Goal: Task Accomplishment & Management: Complete application form

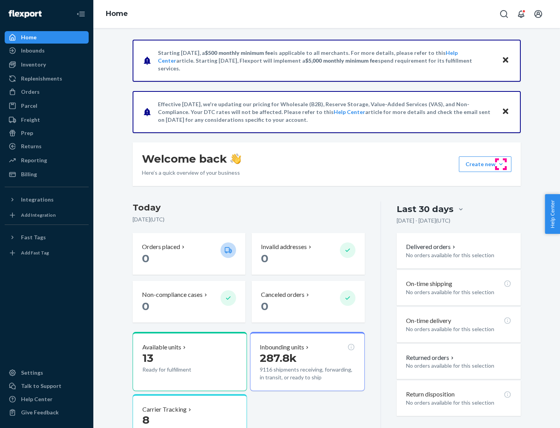
click at [501, 164] on button "Create new Create new inbound Create new order Create new product" at bounding box center [485, 164] width 52 height 16
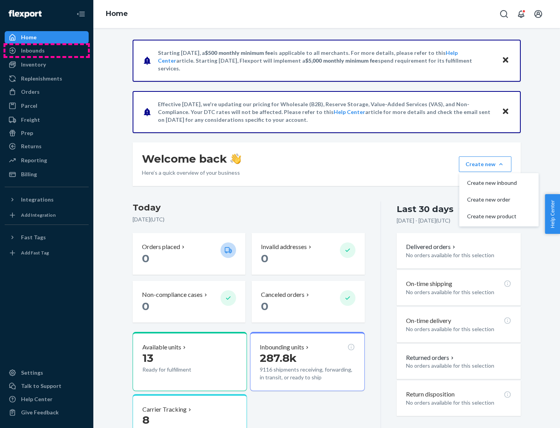
click at [47, 51] on div "Inbounds" at bounding box center [46, 50] width 82 height 11
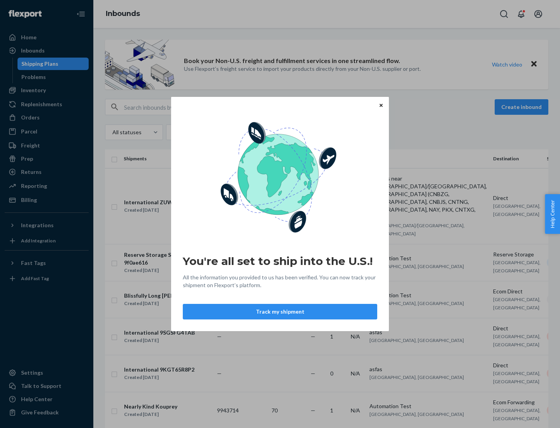
click at [280, 311] on button "Track my shipment" at bounding box center [280, 312] width 194 height 16
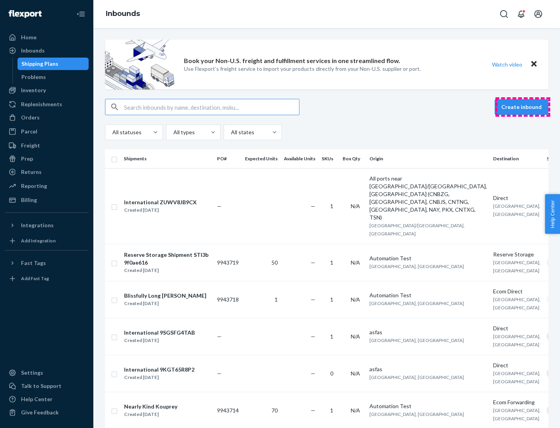
click at [522, 107] on button "Create inbound" at bounding box center [521, 107] width 54 height 16
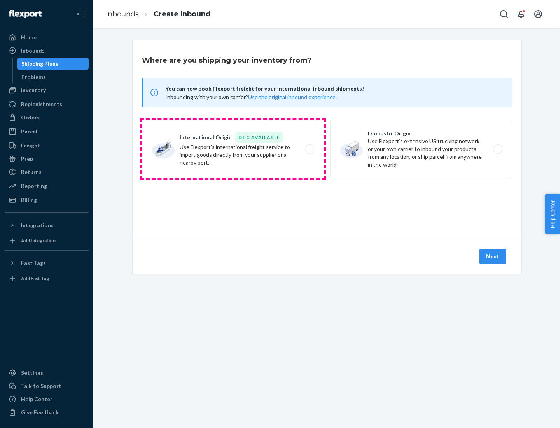
click at [233, 149] on label "International Origin DTC Available Use Flexport's international freight service…" at bounding box center [233, 149] width 182 height 58
click at [309, 149] on input "International Origin DTC Available Use Flexport's international freight service…" at bounding box center [311, 149] width 5 height 5
radio input "true"
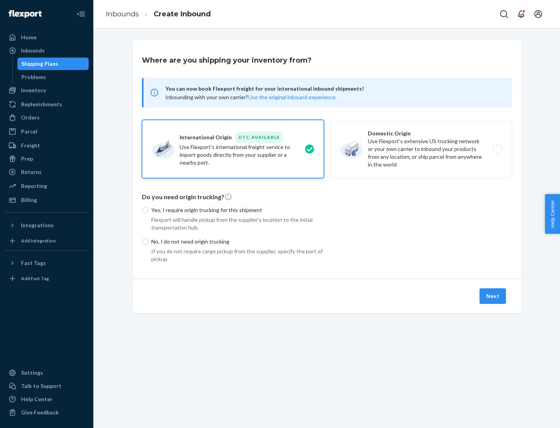
click at [238, 241] on p "No, I do not need origin trucking" at bounding box center [237, 242] width 173 height 8
click at [148, 241] on input "No, I do not need origin trucking" at bounding box center [145, 241] width 6 height 6
radio input "true"
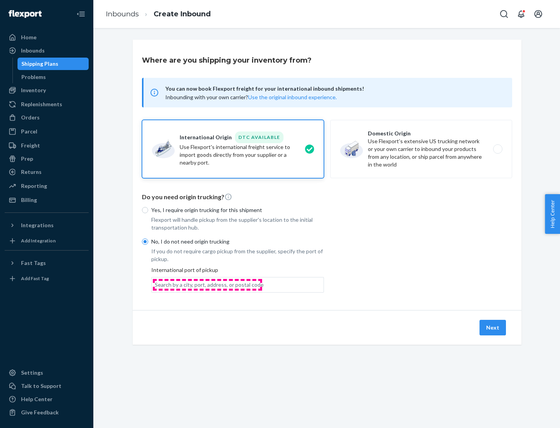
click at [207, 284] on div "Search by a city, port, address, or postal code" at bounding box center [209, 285] width 109 height 8
click at [155, 284] on input "Search by a city, port, address, or postal code" at bounding box center [155, 285] width 1 height 8
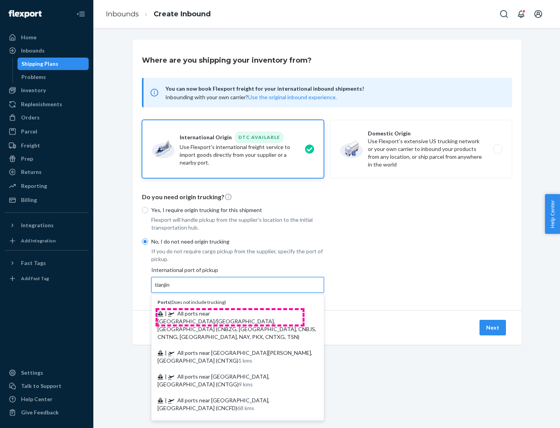
click at [230, 313] on span "| All ports near [GEOGRAPHIC_DATA]/[GEOGRAPHIC_DATA], [GEOGRAPHIC_DATA] (CNBZG,…" at bounding box center [236, 325] width 159 height 30
click at [171, 288] on input "tianjin" at bounding box center [163, 285] width 16 height 8
type input "All ports near [GEOGRAPHIC_DATA]/[GEOGRAPHIC_DATA], [GEOGRAPHIC_DATA] (CNBZG, […"
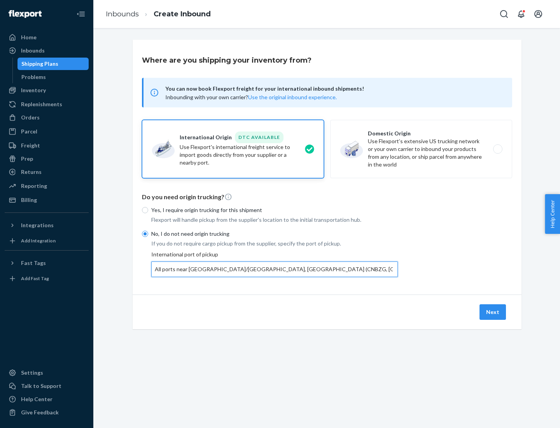
click at [493, 311] on button "Next" at bounding box center [492, 312] width 26 height 16
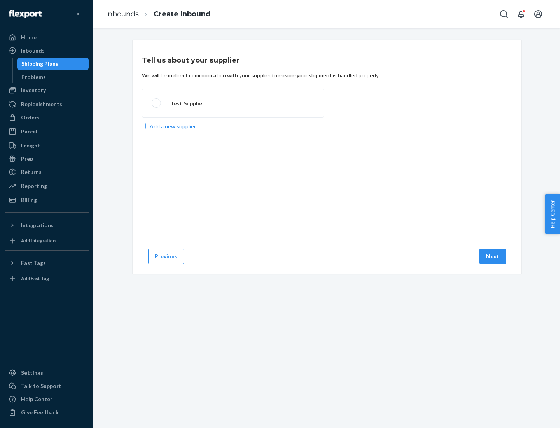
click at [233, 103] on label "Test Supplier" at bounding box center [233, 103] width 182 height 29
click at [157, 103] on input "Test Supplier" at bounding box center [154, 103] width 5 height 5
radio input "true"
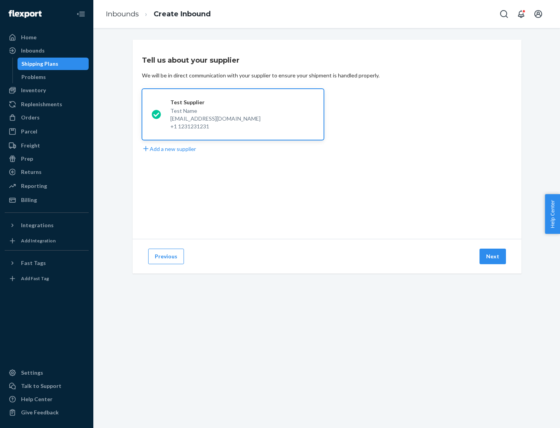
click at [493, 256] on button "Next" at bounding box center [492, 256] width 26 height 16
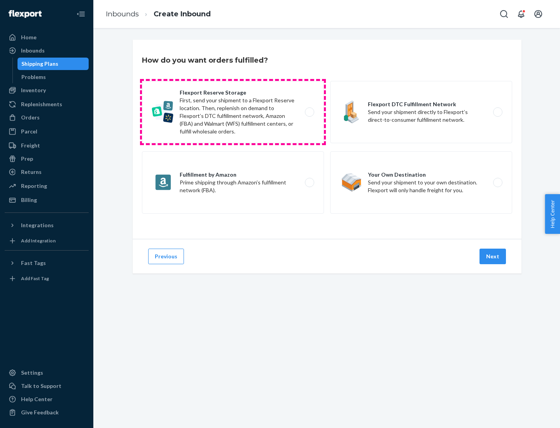
click at [233, 112] on label "Flexport Reserve Storage First, send your shipment to a Flexport Reserve locati…" at bounding box center [233, 112] width 182 height 62
click at [309, 112] on input "Flexport Reserve Storage First, send your shipment to a Flexport Reserve locati…" at bounding box center [311, 112] width 5 height 5
radio input "true"
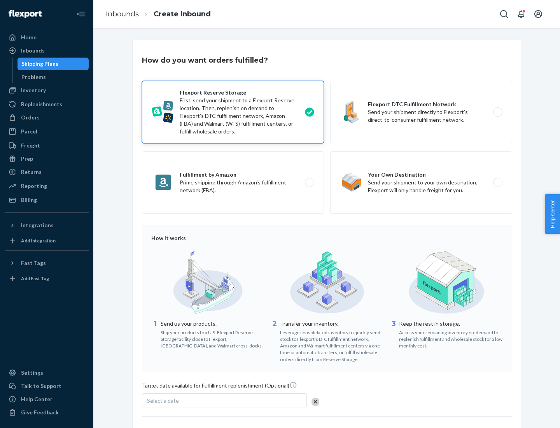
scroll to position [64, 0]
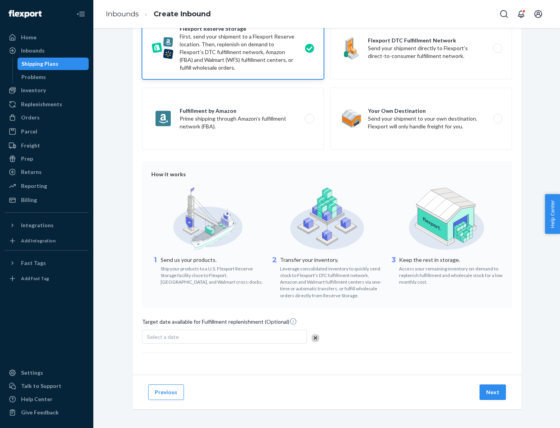
click at [493, 391] on button "Next" at bounding box center [492, 392] width 26 height 16
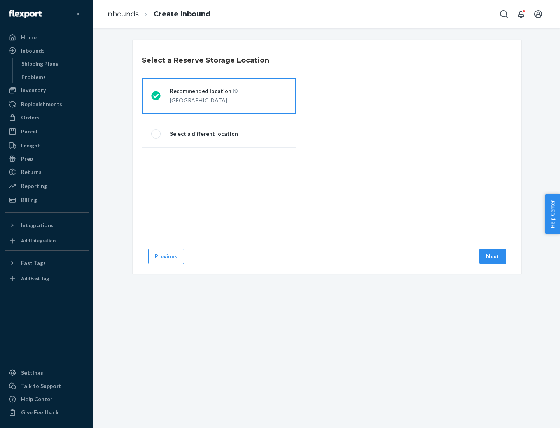
click at [219, 96] on div "[GEOGRAPHIC_DATA]" at bounding box center [204, 99] width 68 height 9
click at [156, 96] on input "Recommended location [GEOGRAPHIC_DATA]" at bounding box center [153, 95] width 5 height 5
click at [493, 256] on button "Next" at bounding box center [492, 256] width 26 height 16
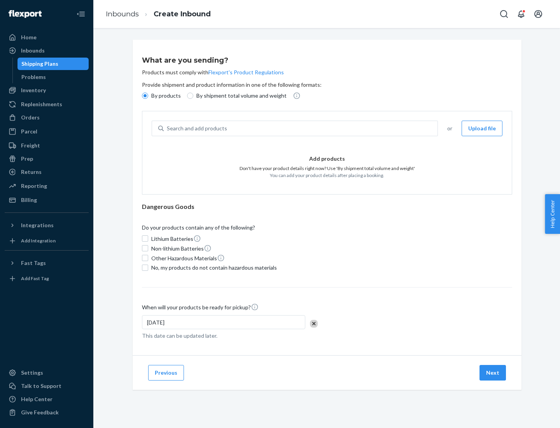
click at [301, 128] on div "Search and add products" at bounding box center [301, 128] width 274 height 14
click at [168, 128] on input "Search and add products" at bounding box center [167, 128] width 1 height 8
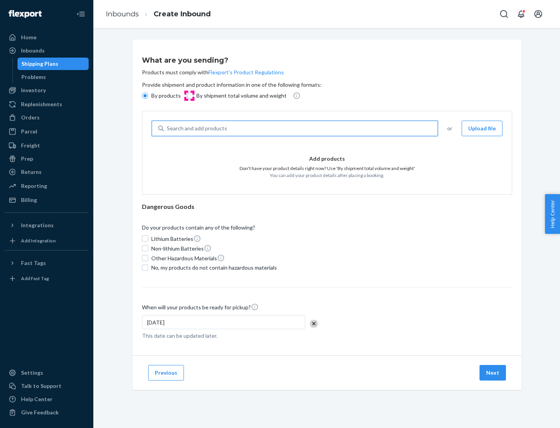
click at [189, 96] on input "By shipment total volume and weight" at bounding box center [190, 96] width 6 height 6
radio input "true"
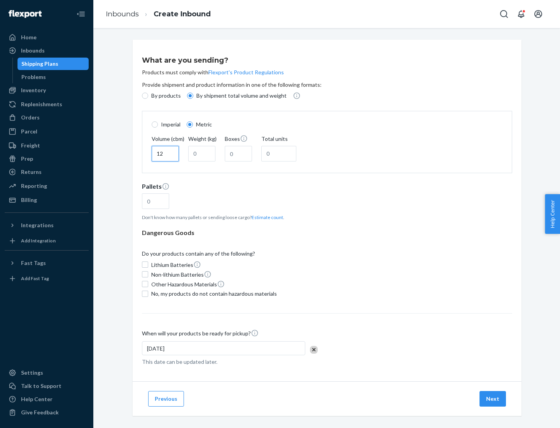
type input "12"
type input "22"
type input "222"
type input "121"
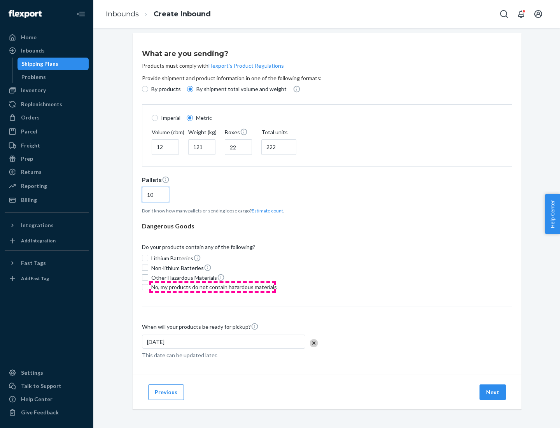
type input "10"
click at [213, 286] on span "No, my products do not contain hazardous materials" at bounding box center [214, 287] width 126 height 8
click at [148, 286] on input "No, my products do not contain hazardous materials" at bounding box center [145, 287] width 6 height 6
checkbox input "true"
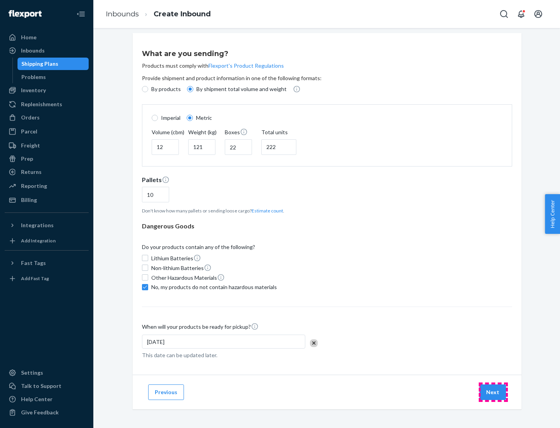
click at [493, 391] on button "Next" at bounding box center [492, 392] width 26 height 16
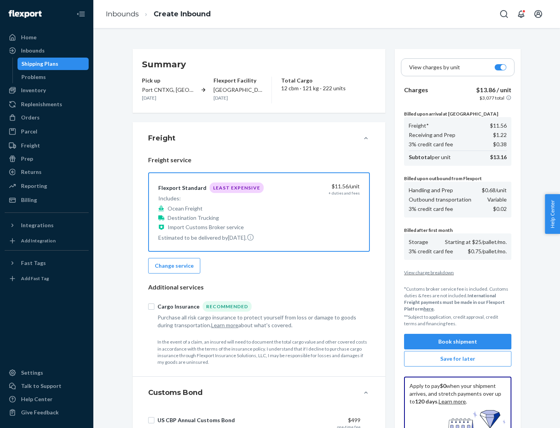
scroll to position [114, 0]
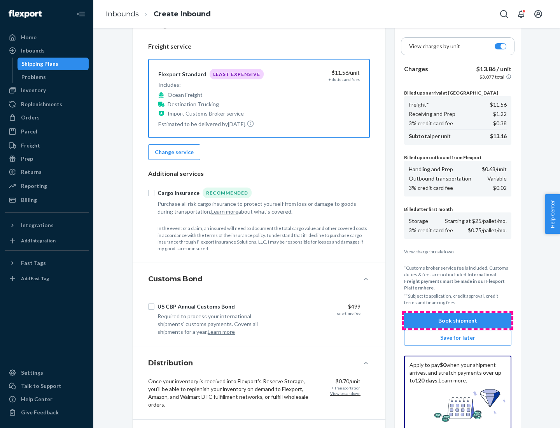
click at [458, 320] on button "Book shipment" at bounding box center [457, 321] width 107 height 16
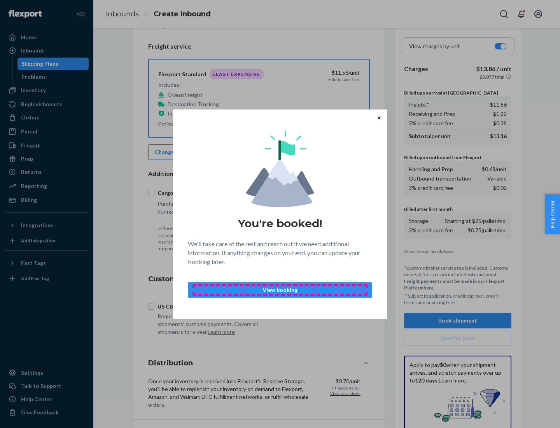
click at [280, 289] on p "View booking" at bounding box center [279, 290] width 171 height 8
